Goal: Transaction & Acquisition: Download file/media

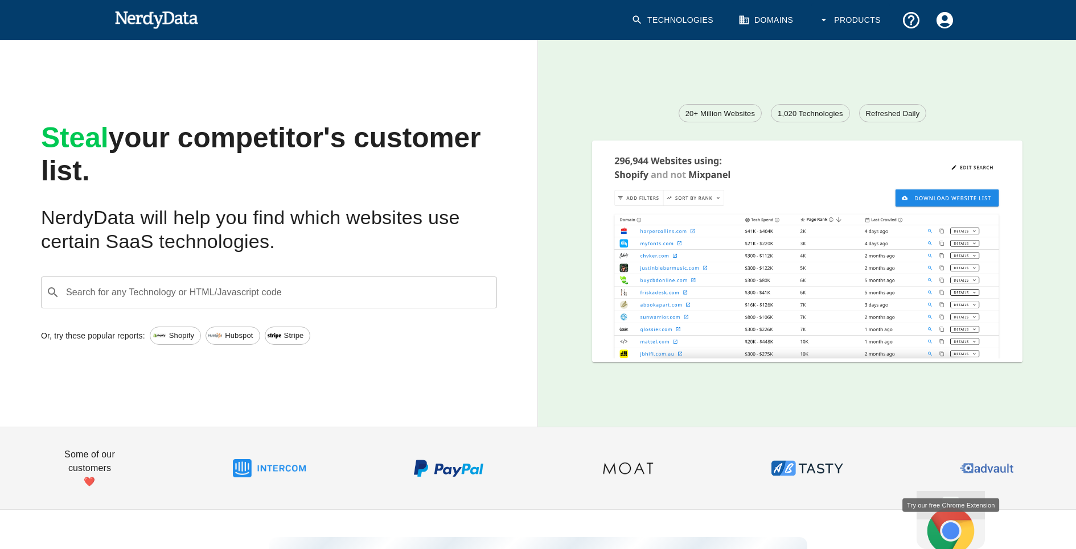
click at [166, 334] on span "Shopify" at bounding box center [182, 335] width 38 height 11
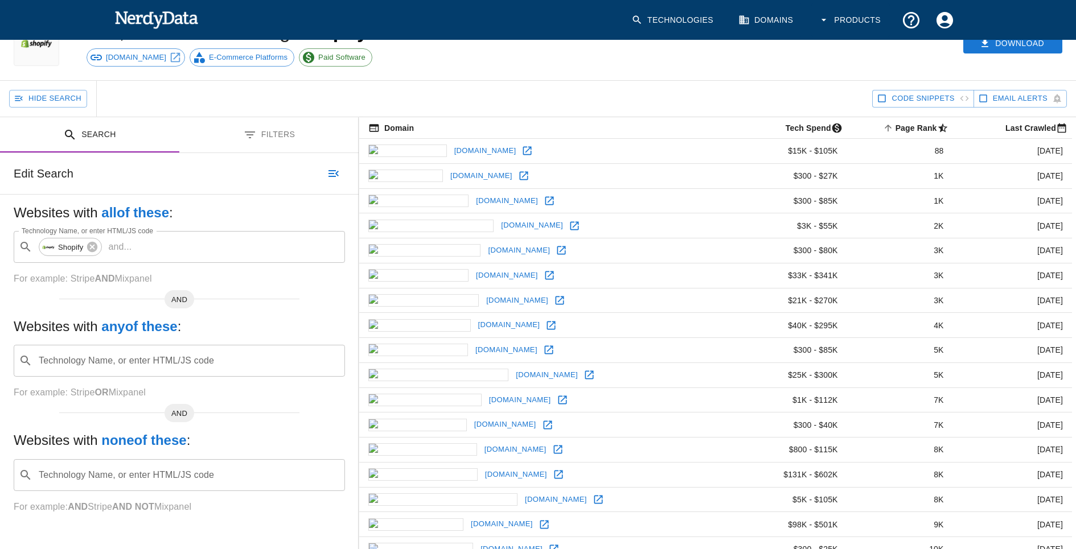
scroll to position [32, 0]
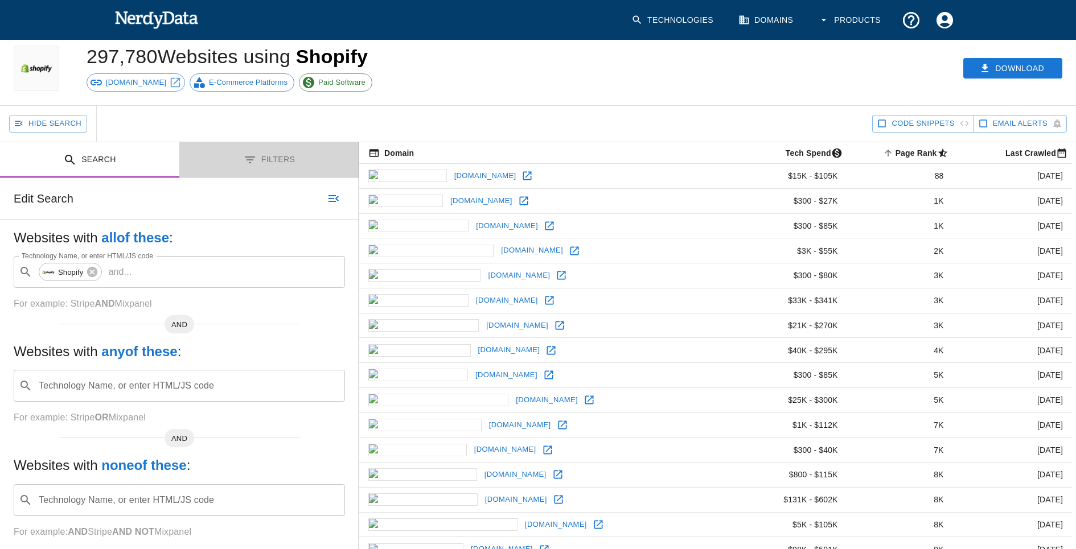
click at [260, 153] on button "Filters" at bounding box center [268, 160] width 179 height 36
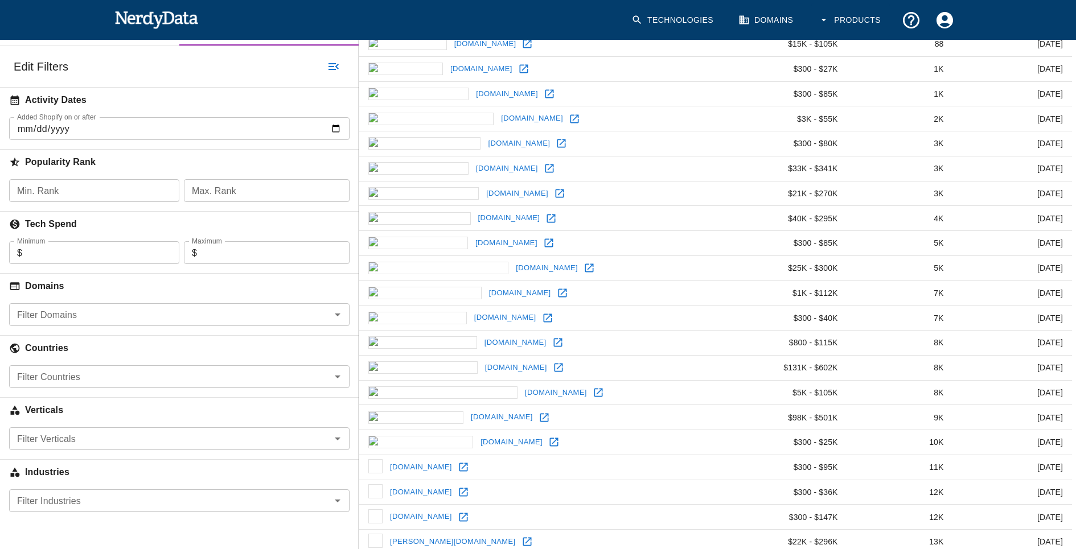
scroll to position [178, 0]
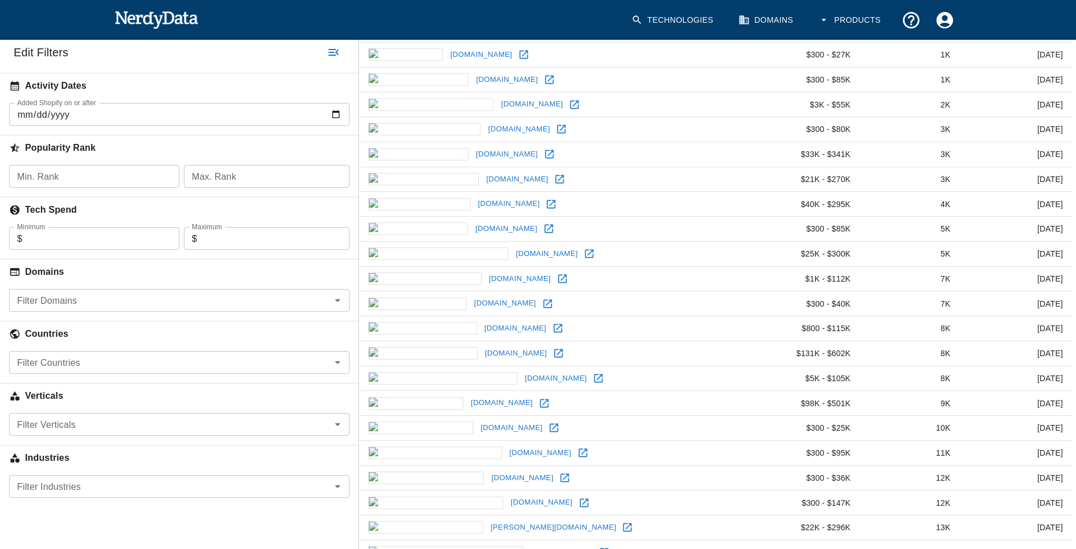
click at [121, 298] on input "Filter Domains" at bounding box center [170, 301] width 315 height 16
click at [124, 260] on h6 "Domains" at bounding box center [179, 272] width 359 height 25
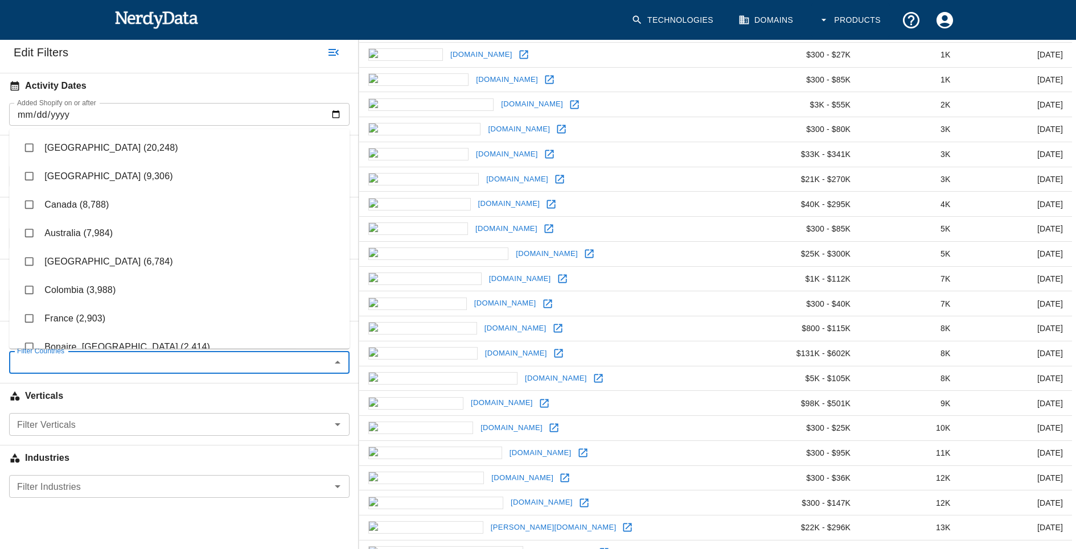
click at [126, 360] on input "Filter Countries" at bounding box center [170, 363] width 315 height 16
click at [83, 150] on li "[GEOGRAPHIC_DATA] (20,248)" at bounding box center [179, 148] width 341 height 28
checkbox input "true"
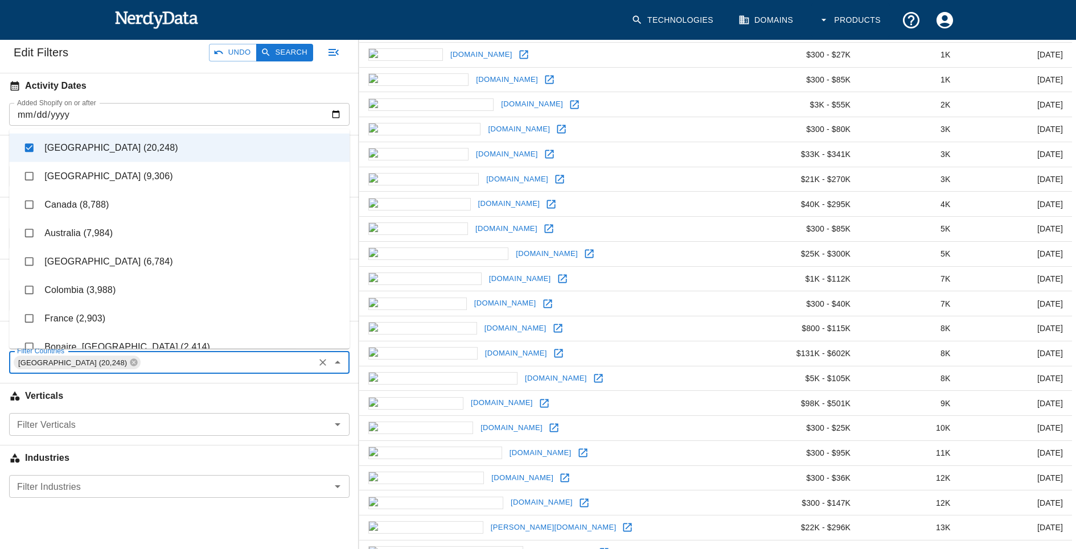
click at [69, 421] on input "Filter Verticals" at bounding box center [170, 425] width 315 height 16
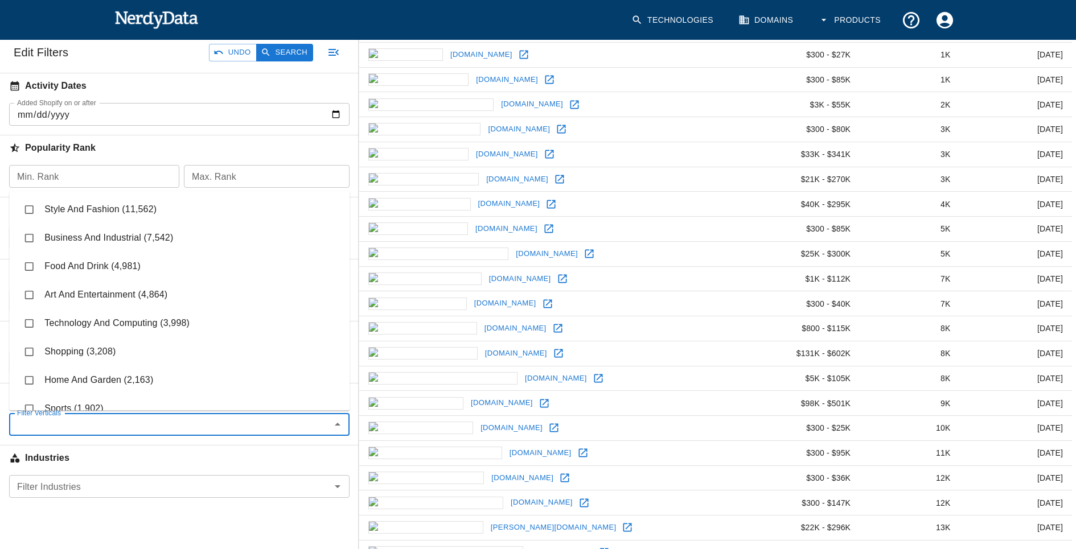
click at [100, 217] on li "Style And Fashion (11,562)" at bounding box center [179, 209] width 341 height 28
checkbox input "true"
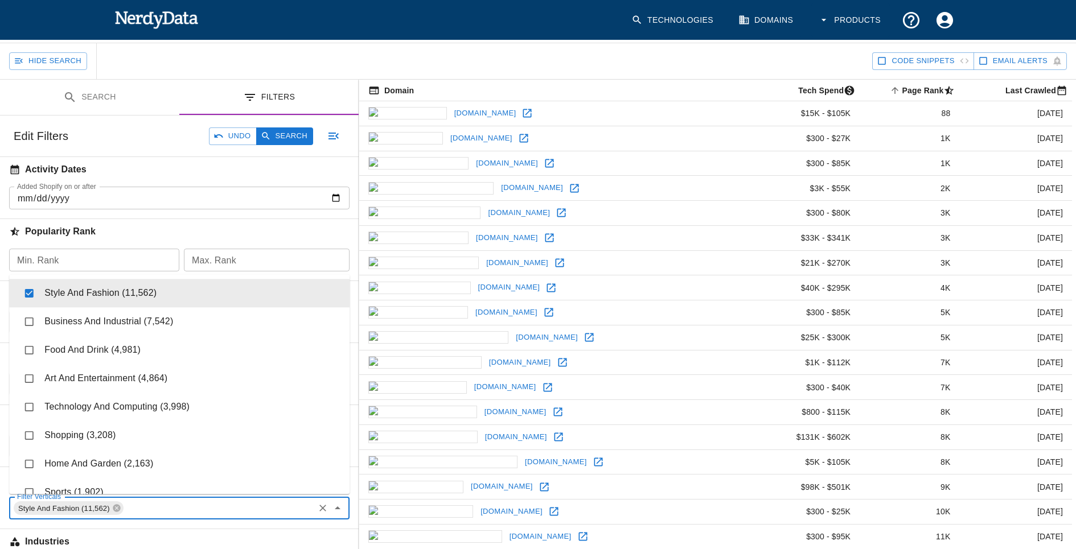
scroll to position [87, 0]
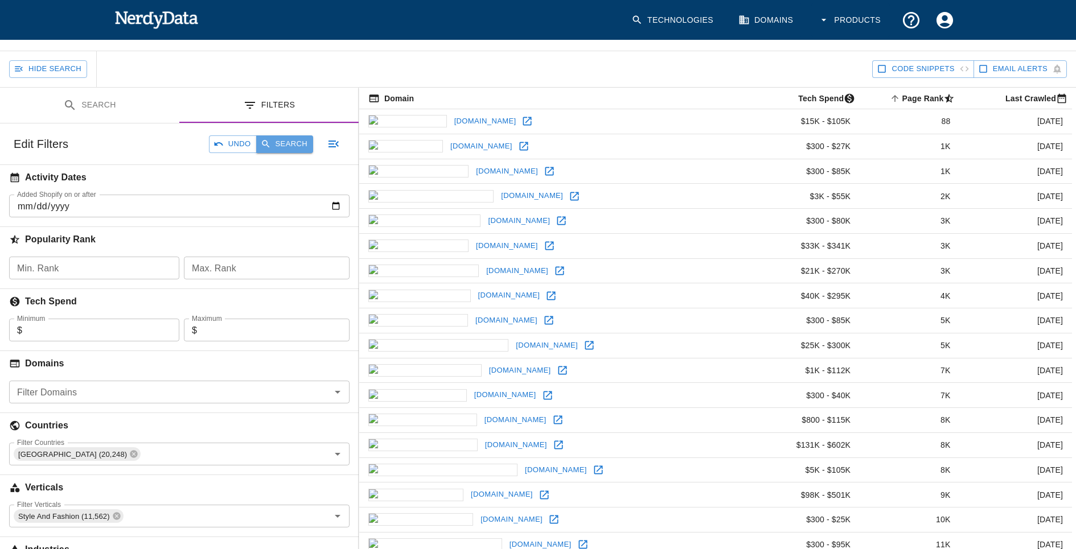
click at [275, 138] on button "Search" at bounding box center [284, 145] width 57 height 18
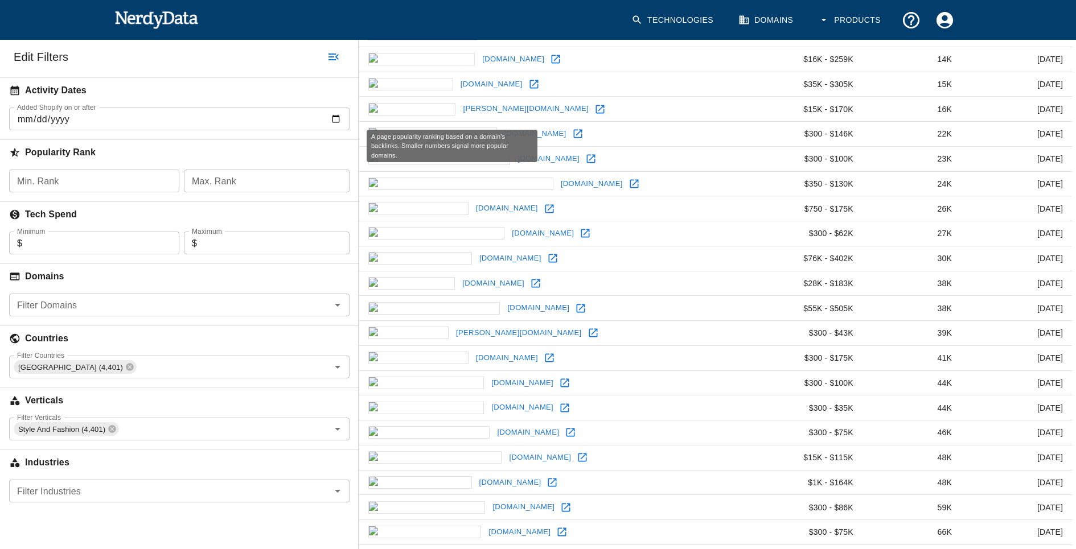
scroll to position [212, 0]
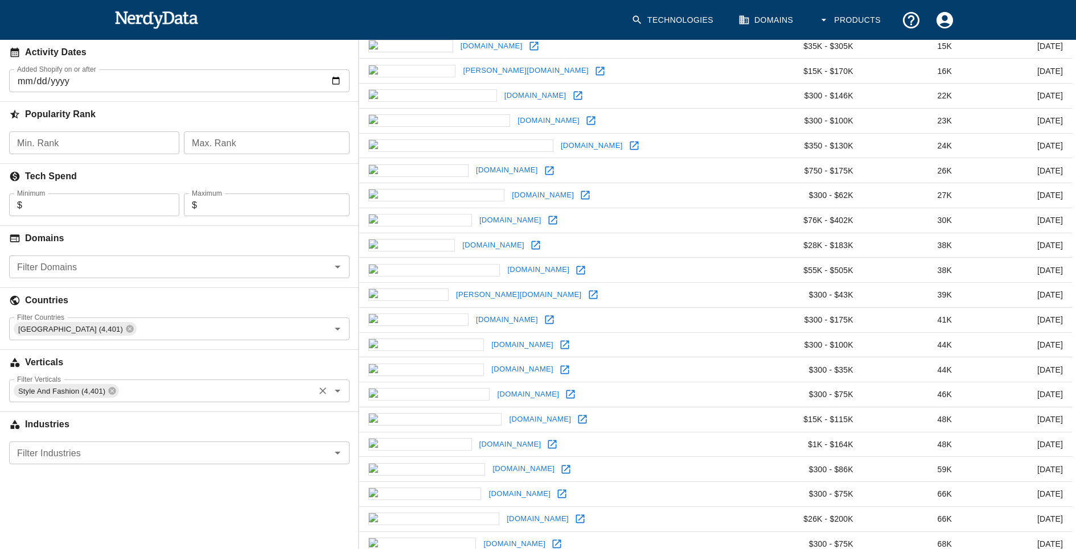
click at [141, 384] on input "Filter Verticals" at bounding box center [216, 391] width 192 height 16
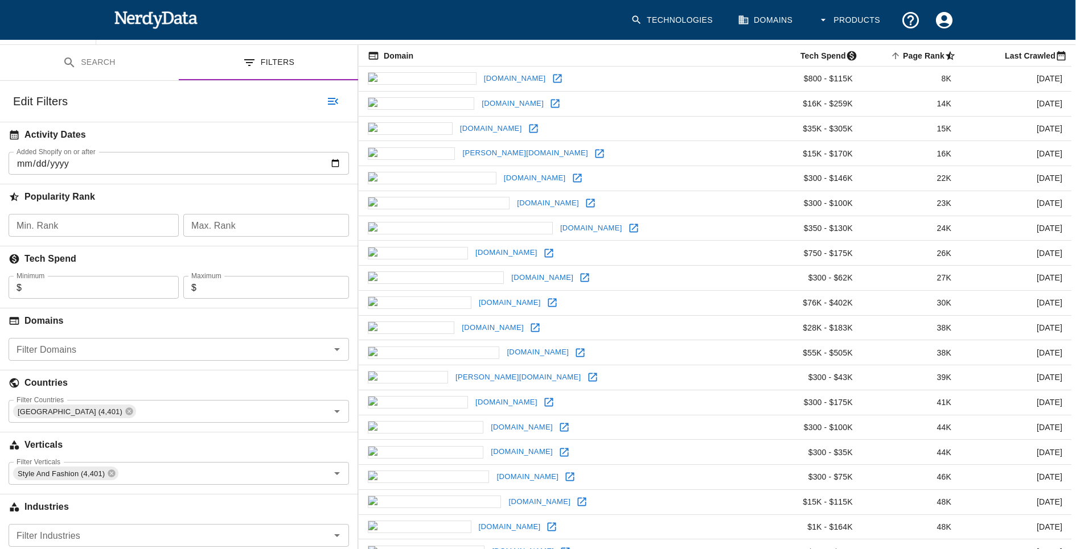
scroll to position [0, 1]
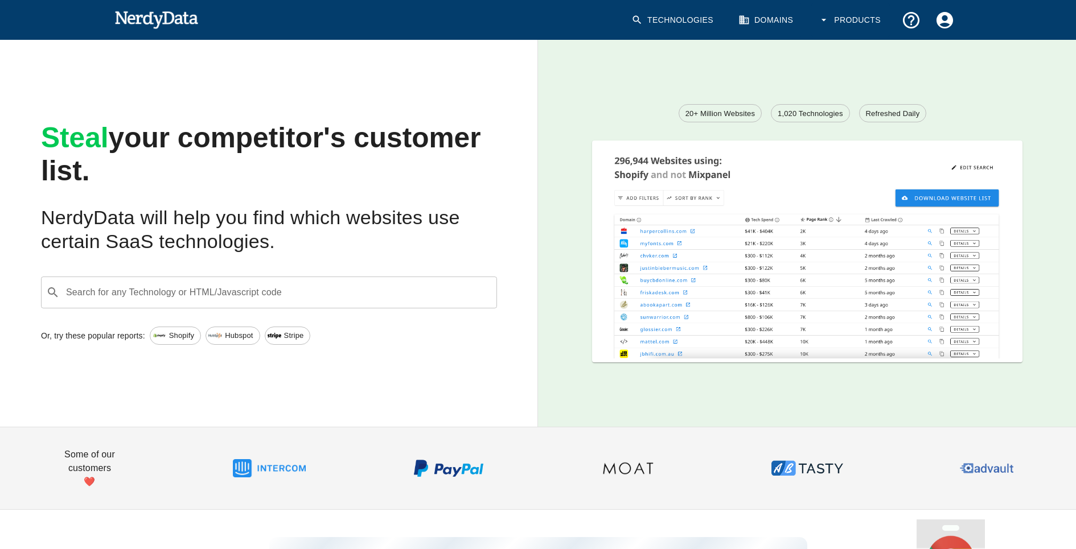
click at [170, 339] on span "Shopify" at bounding box center [182, 335] width 38 height 11
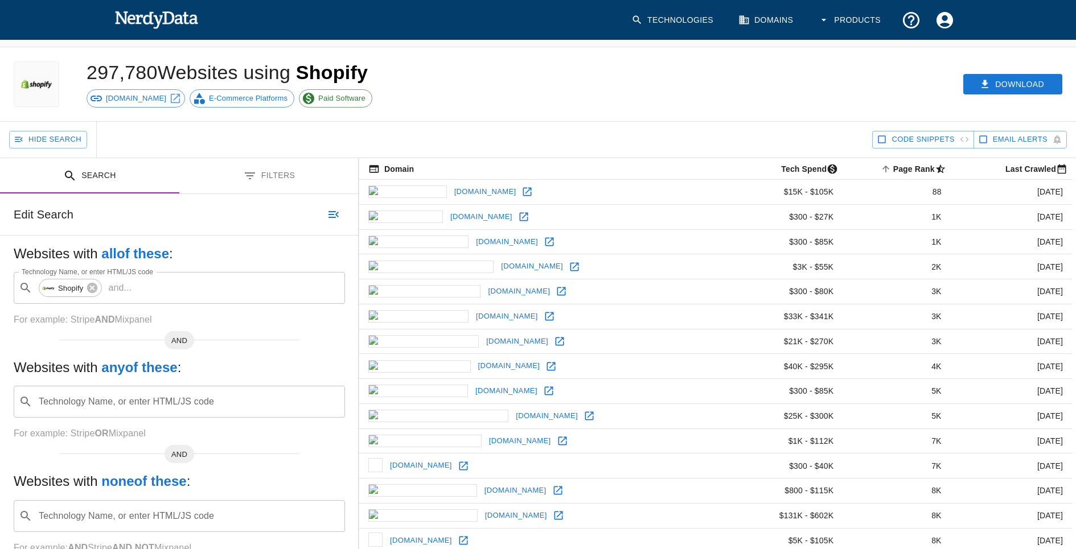
scroll to position [5, 0]
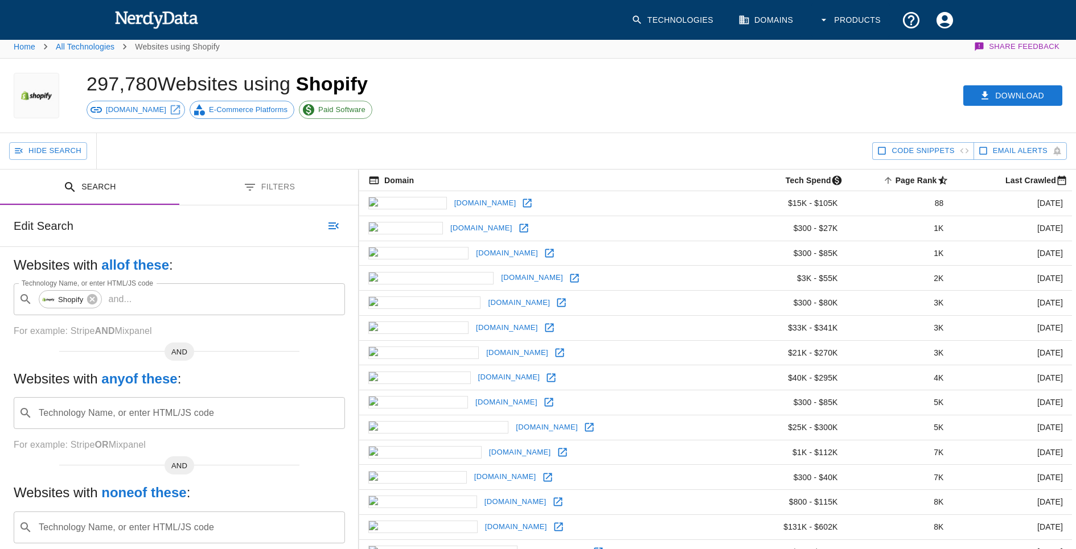
click at [268, 183] on button "Filters" at bounding box center [268, 188] width 179 height 36
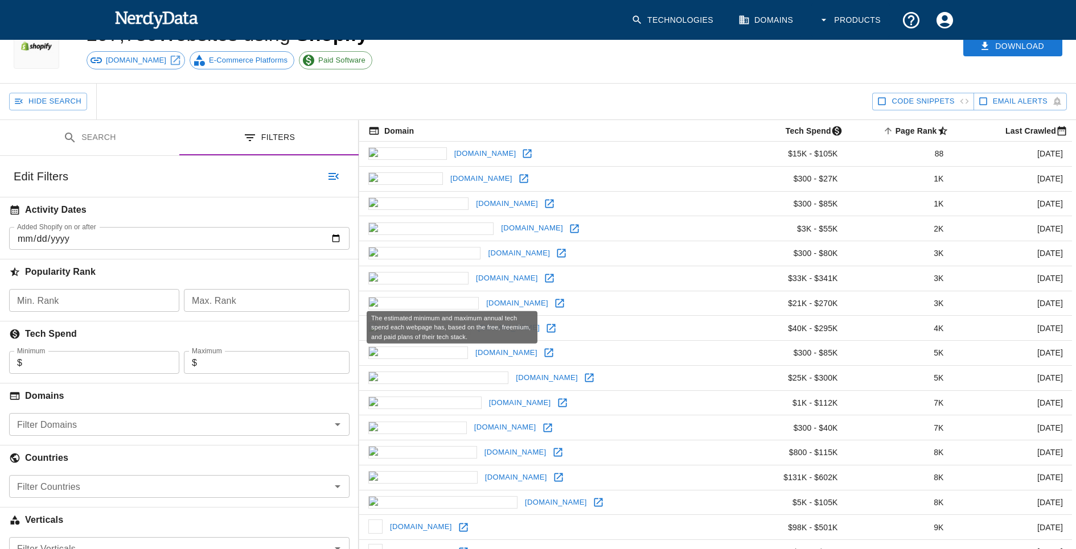
scroll to position [106, 0]
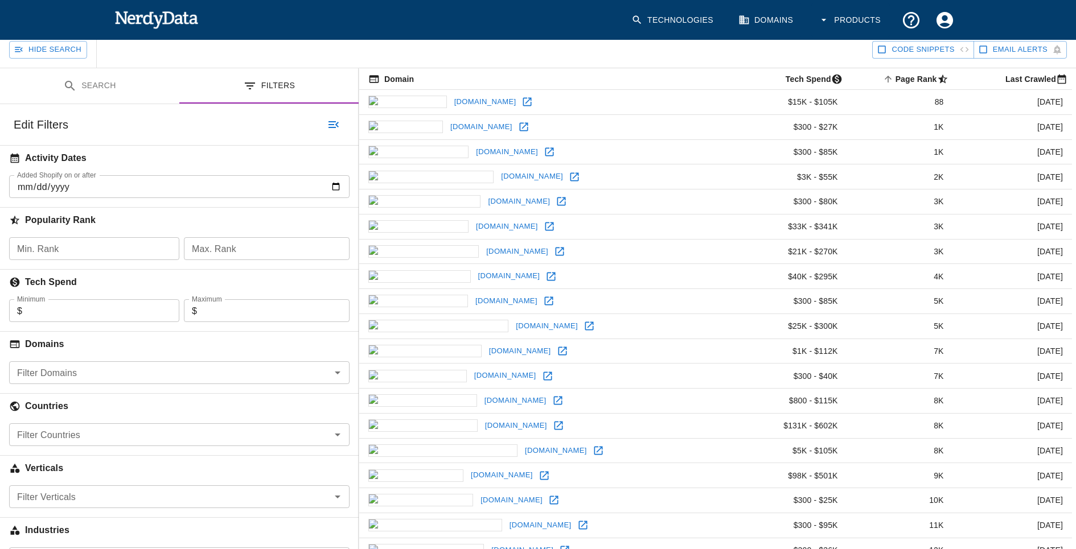
click at [141, 380] on div "Filter Domains" at bounding box center [179, 373] width 341 height 23
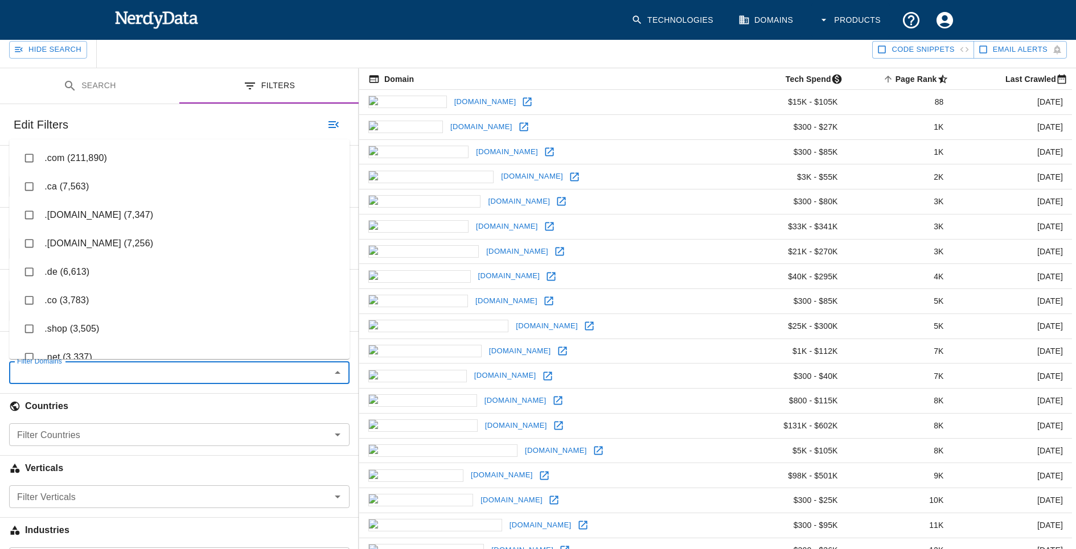
click at [134, 438] on input "Filter Countries" at bounding box center [170, 435] width 315 height 16
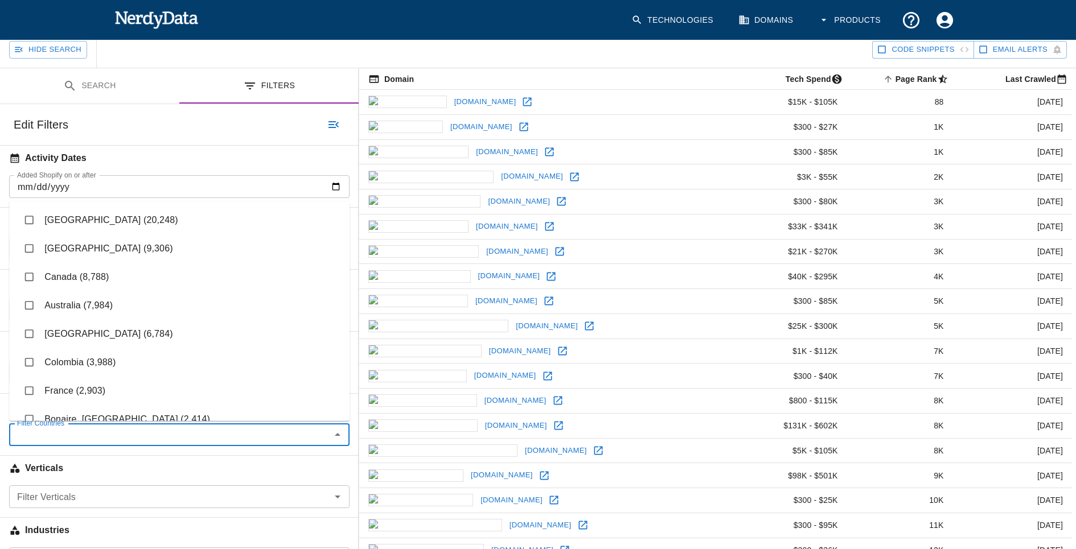
click at [110, 223] on li "[GEOGRAPHIC_DATA] (20,248)" at bounding box center [179, 220] width 341 height 28
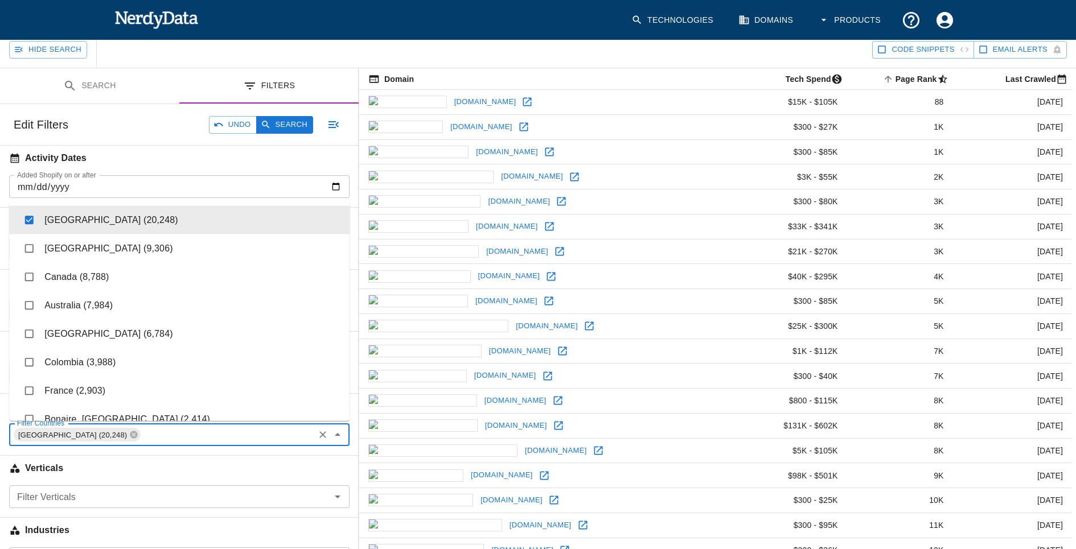
checkbox input "true"
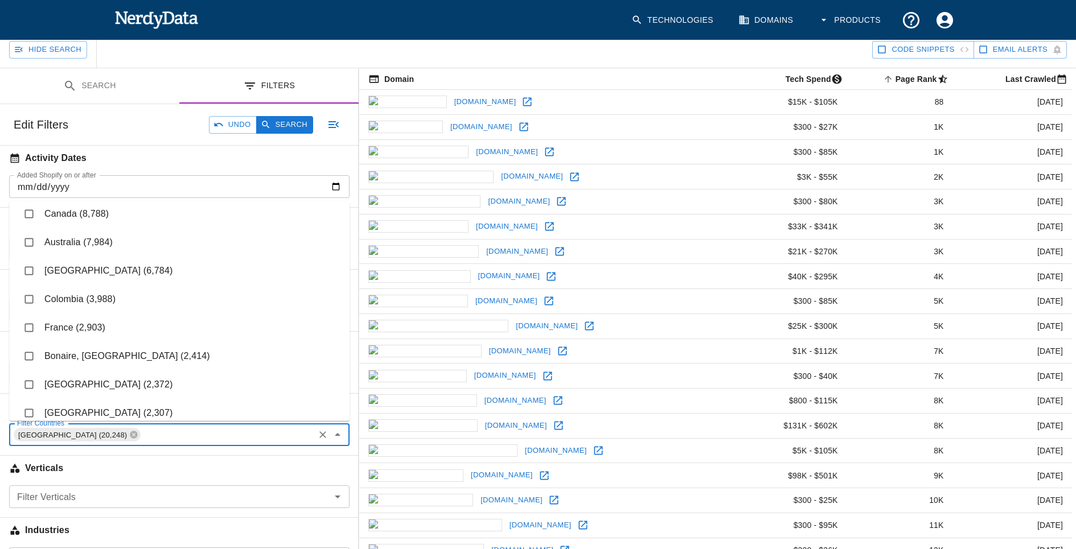
scroll to position [87, 0]
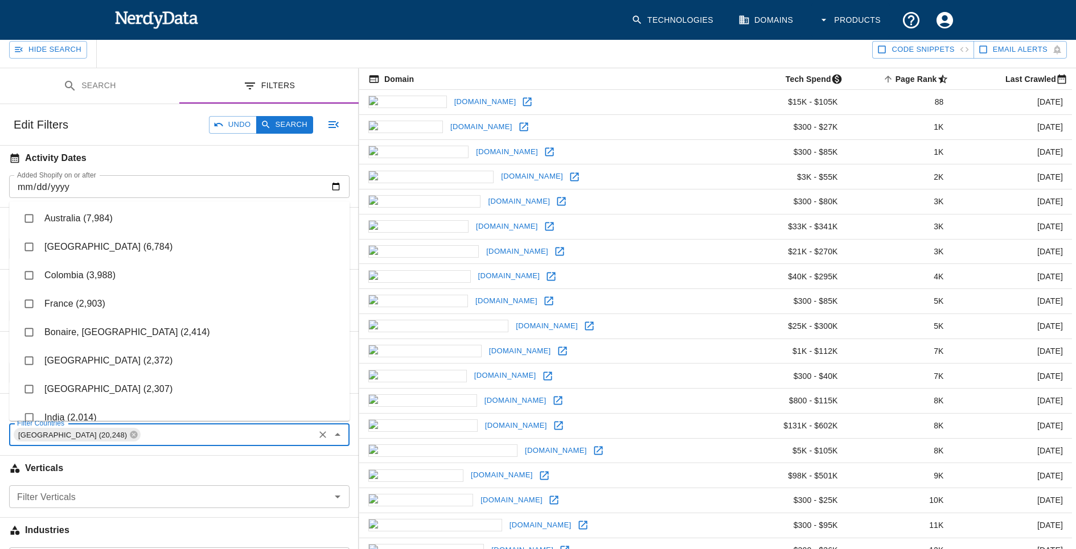
click at [192, 489] on input "Filter Verticals" at bounding box center [170, 497] width 315 height 16
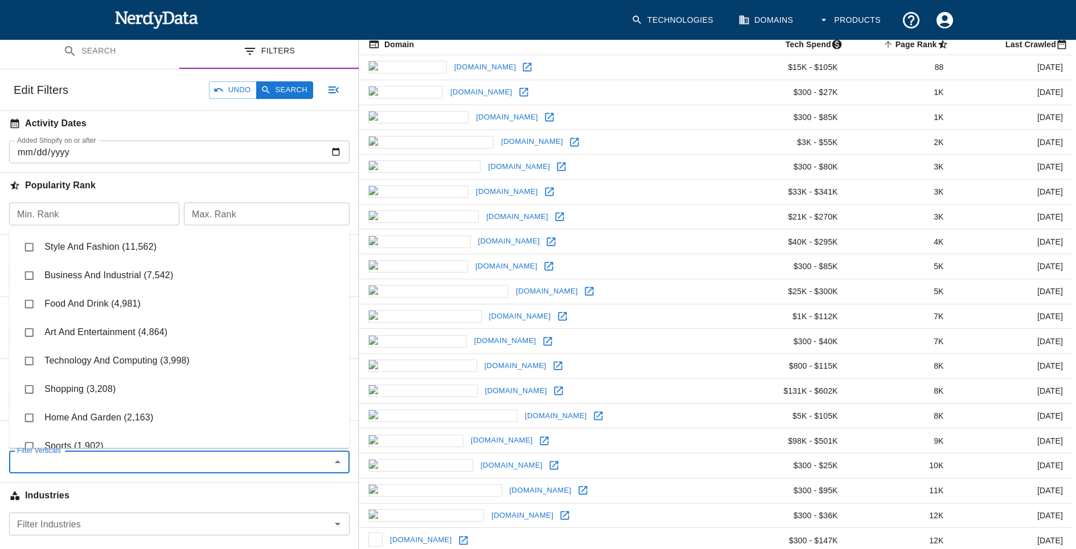
scroll to position [152, 0]
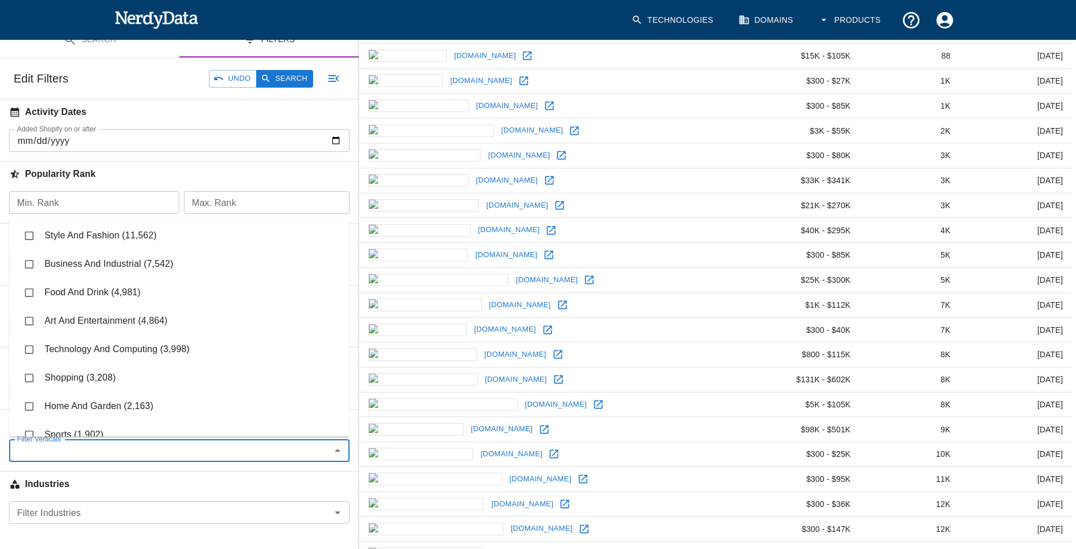
click at [45, 239] on li "Style And Fashion (11,562)" at bounding box center [179, 236] width 341 height 28
checkbox input "true"
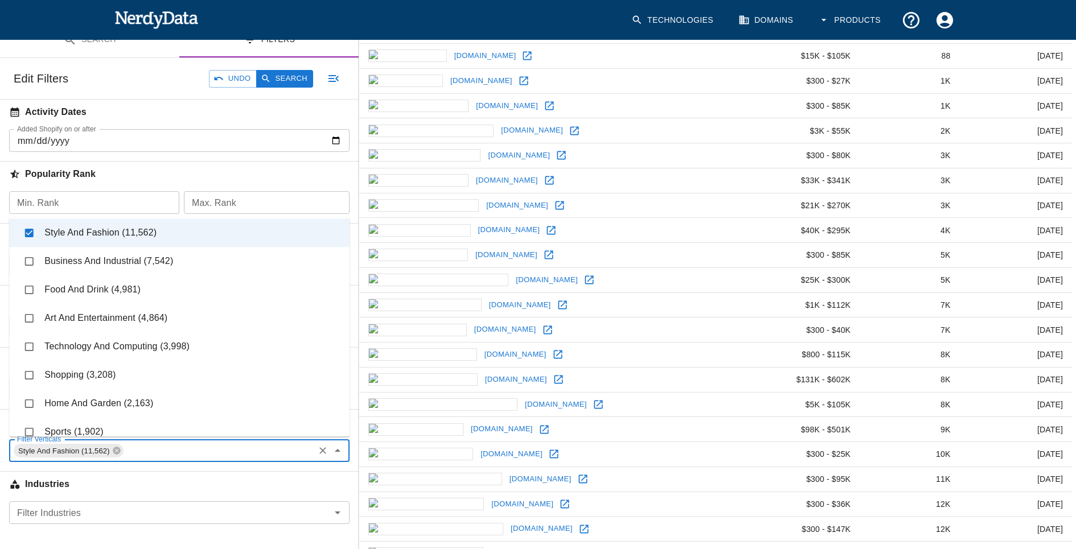
scroll to position [0, 0]
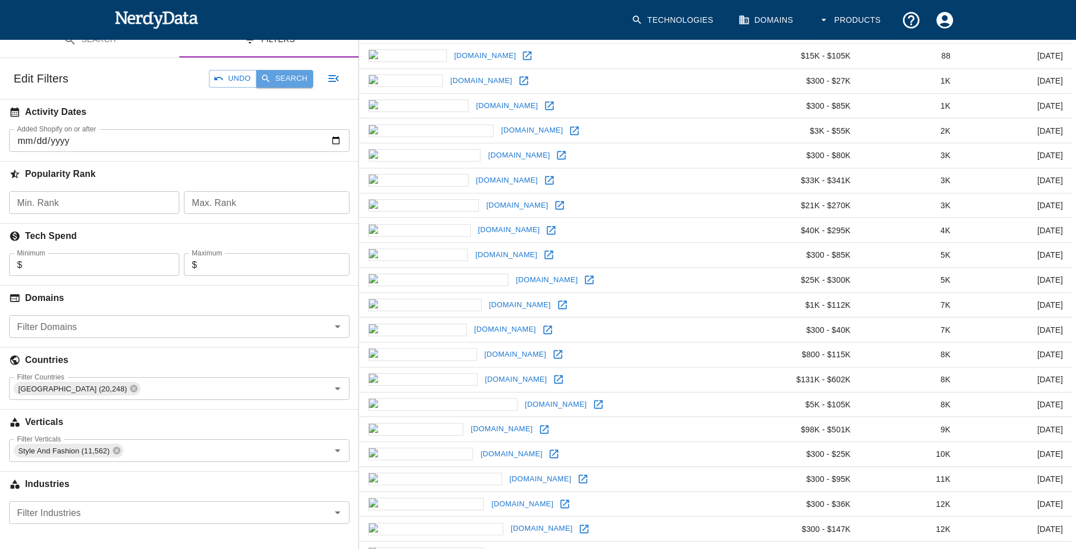
click at [268, 77] on icon "button" at bounding box center [266, 78] width 10 height 10
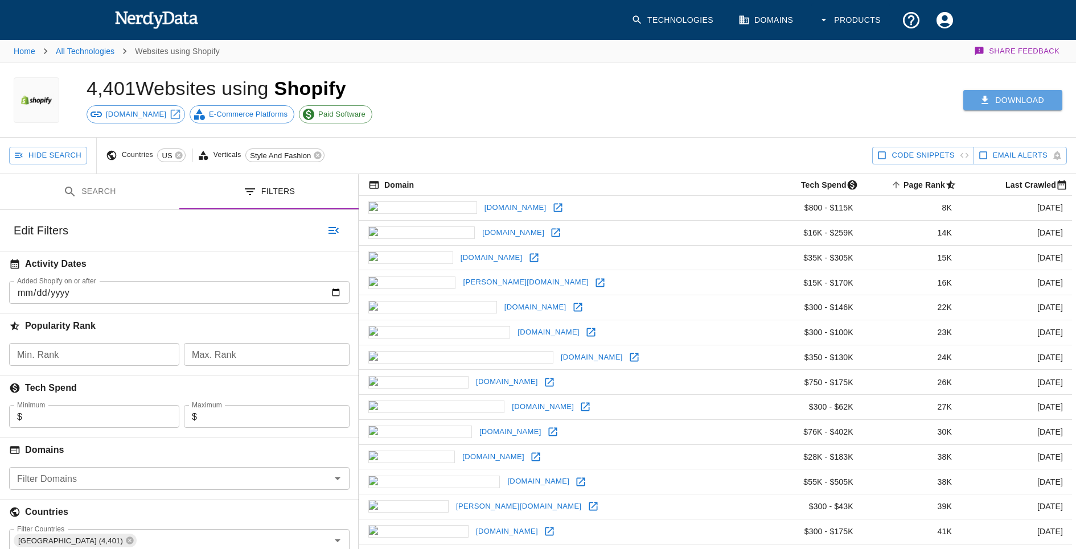
click at [1016, 97] on button "Download" at bounding box center [1012, 100] width 99 height 21
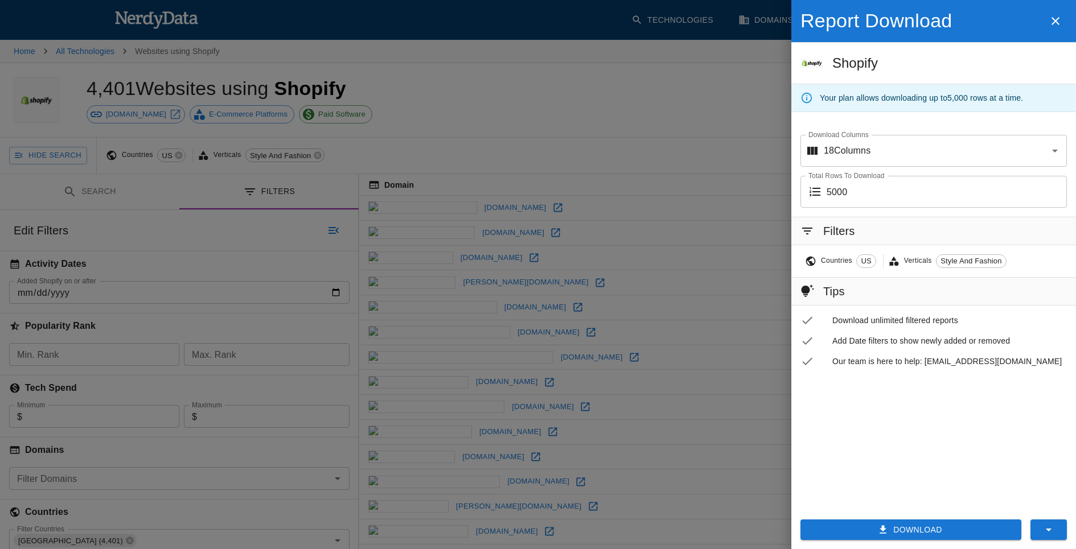
click at [932, 534] on button "Download" at bounding box center [911, 530] width 221 height 21
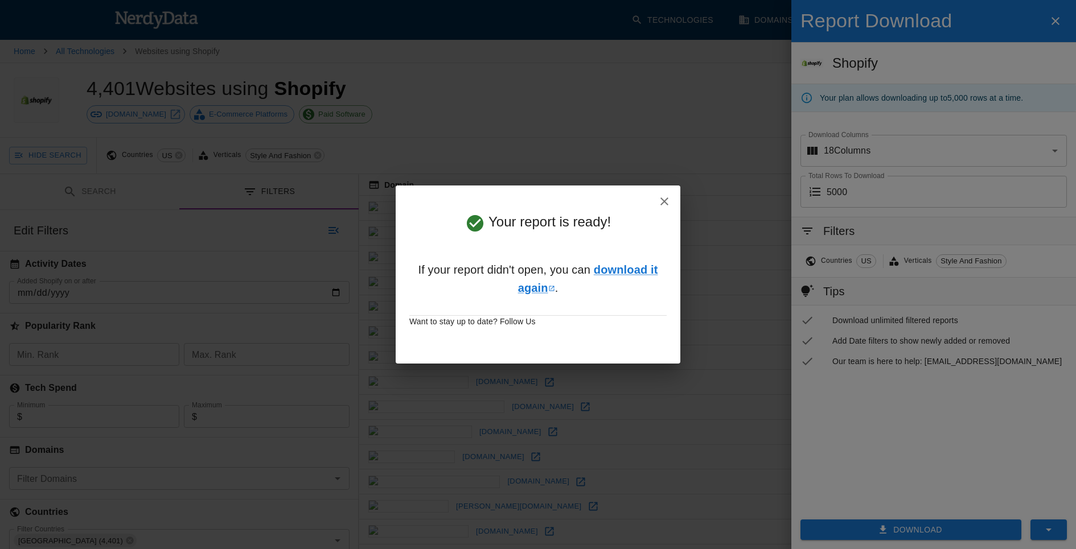
click at [899, 0] on div "Your report is ready! If your report didn't open, you can download it again . W…" at bounding box center [538, 274] width 1076 height 549
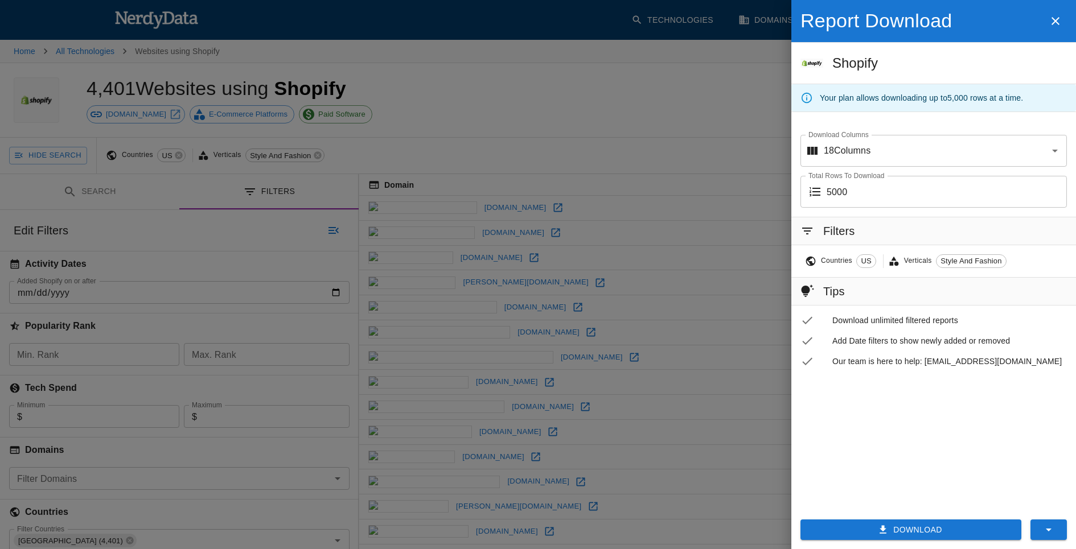
click at [873, 534] on button "Download" at bounding box center [911, 530] width 221 height 21
